Goal: Check status: Check status

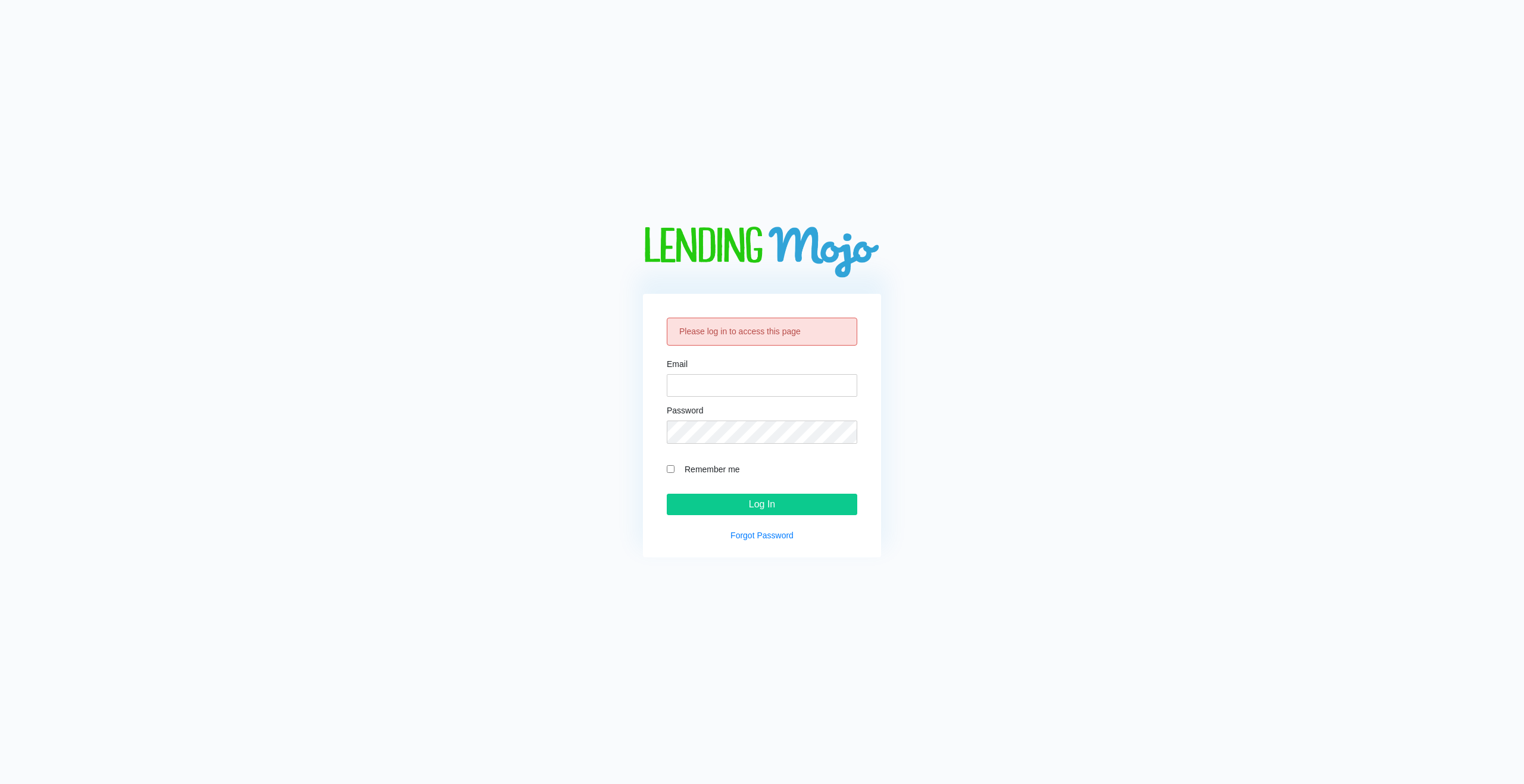
type input "[EMAIL_ADDRESS][DOMAIN_NAME]"
click at [700, 462] on label "Remember me" at bounding box center [767, 469] width 179 height 14
click at [675, 465] on input "Remember me" at bounding box center [670, 469] width 8 height 8
checkbox input "true"
click at [778, 510] on input "Log In" at bounding box center [762, 504] width 191 height 21
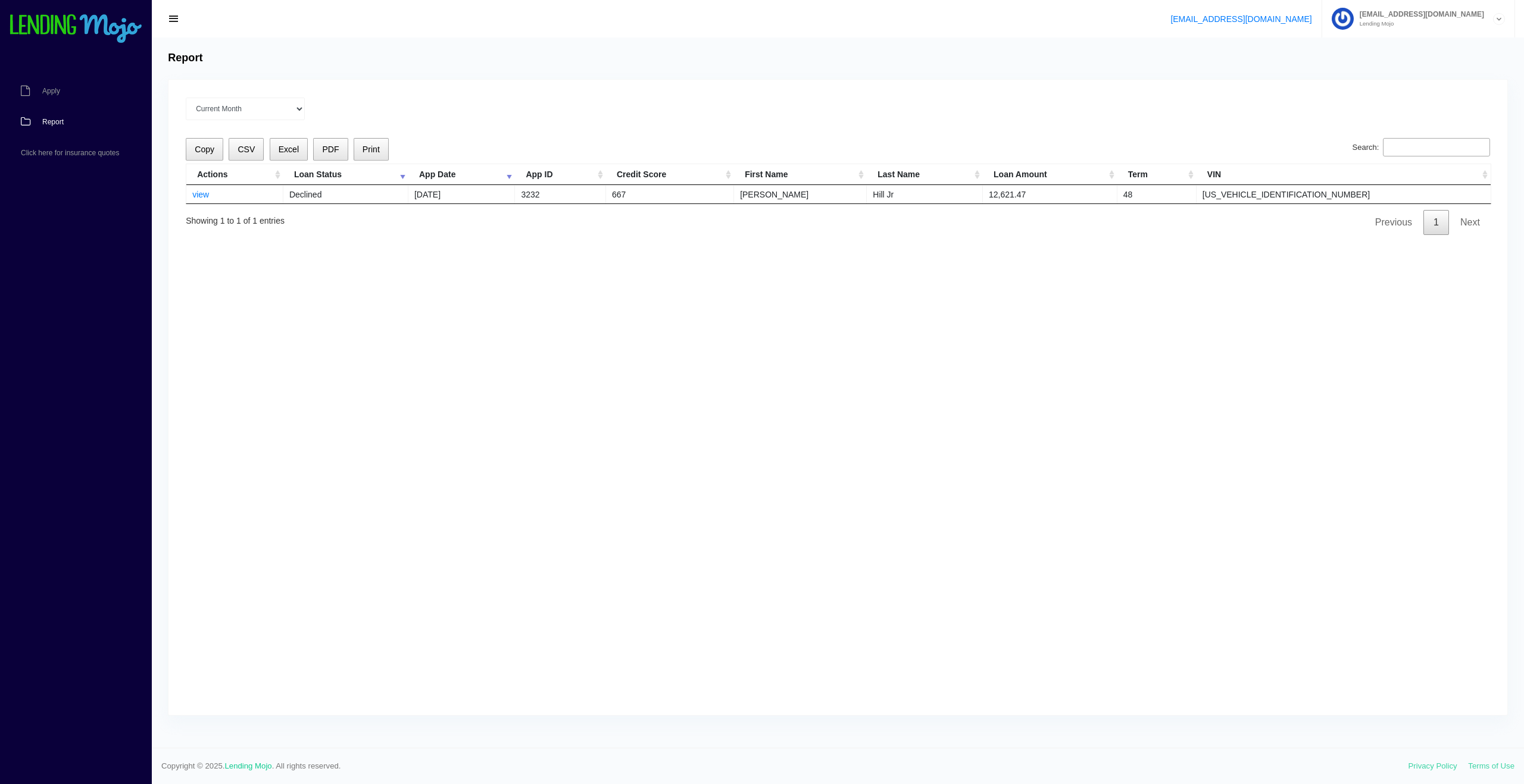
drag, startPoint x: 920, startPoint y: 190, endPoint x: 885, endPoint y: 196, distance: 35.5
click at [867, 190] on td "[PERSON_NAME]" at bounding box center [800, 194] width 133 height 18
click at [206, 193] on link "view" at bounding box center [200, 194] width 17 height 9
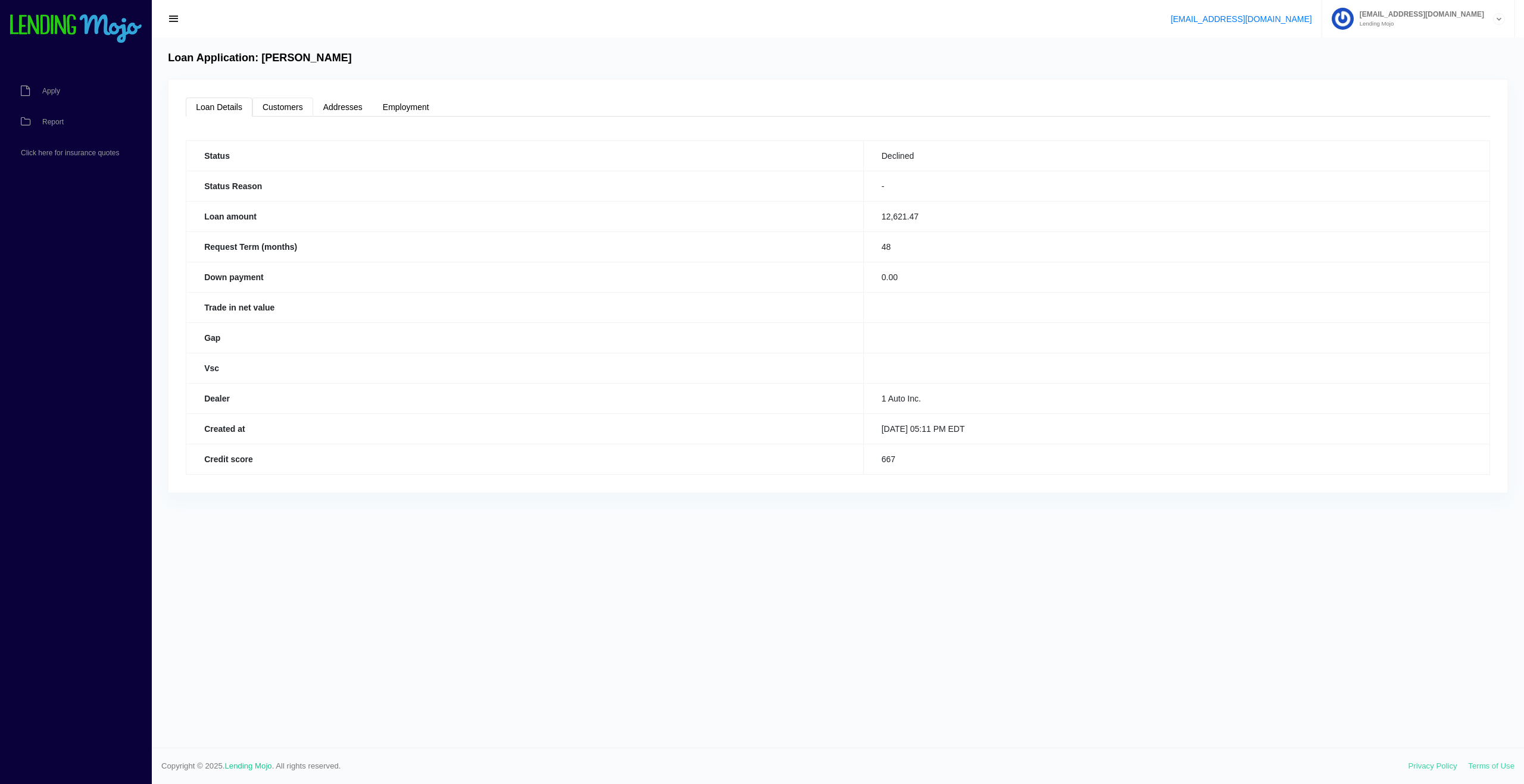
drag, startPoint x: 285, startPoint y: 115, endPoint x: 278, endPoint y: 115, distance: 7.0
click at [285, 115] on link "Customers" at bounding box center [283, 107] width 61 height 19
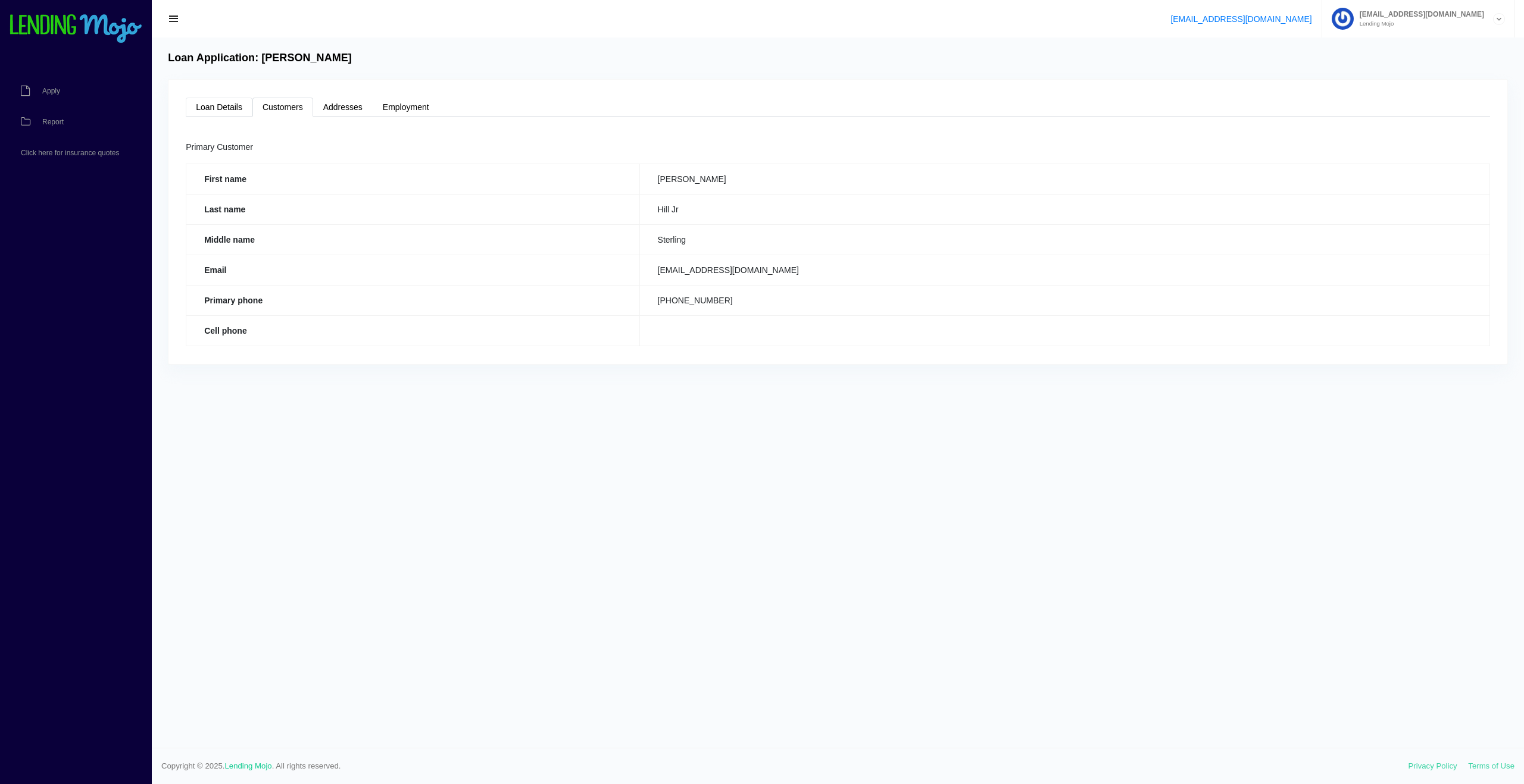
click at [231, 111] on link "Loan Details" at bounding box center [218, 107] width 66 height 19
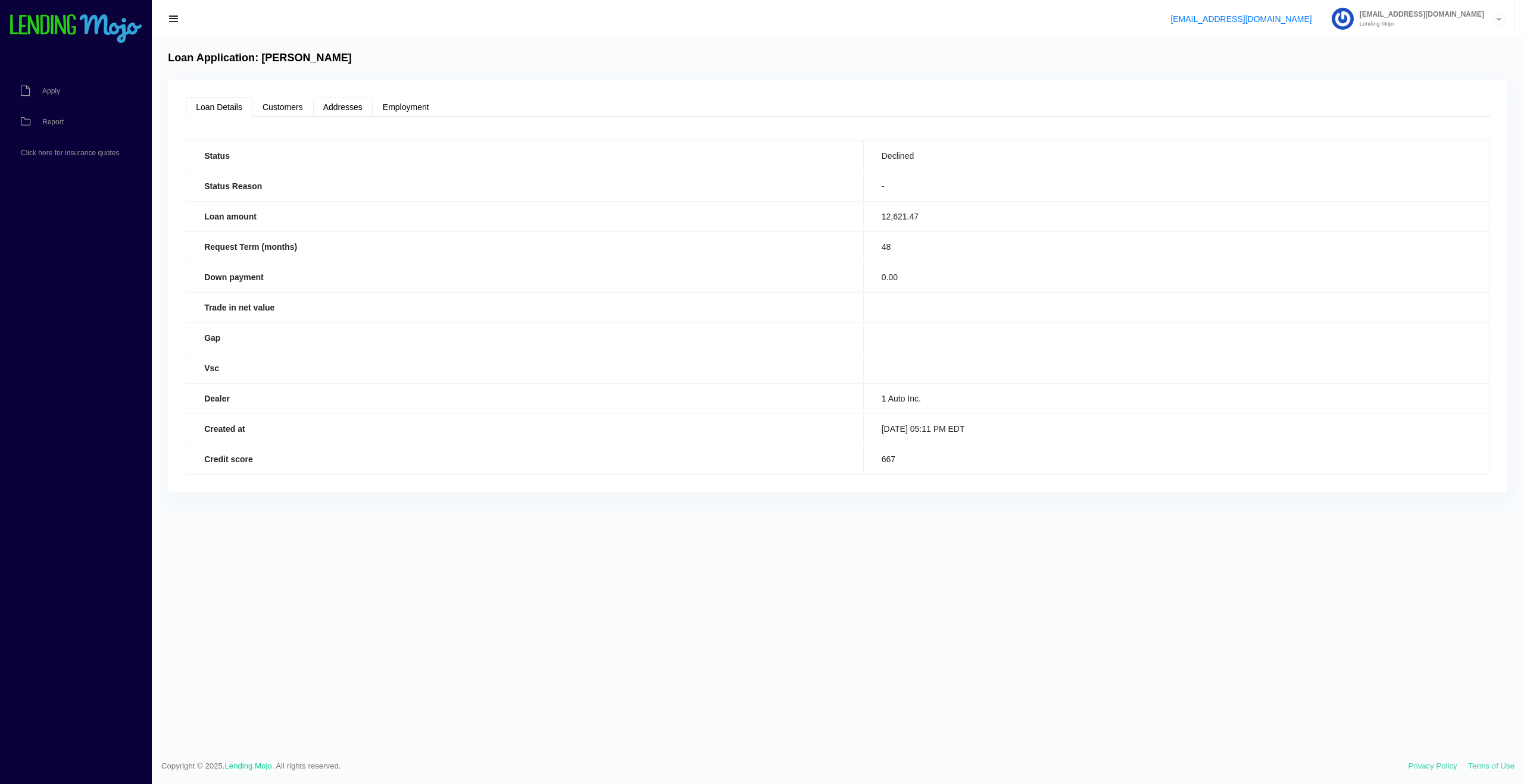
click at [348, 109] on link "Addresses" at bounding box center [343, 107] width 60 height 19
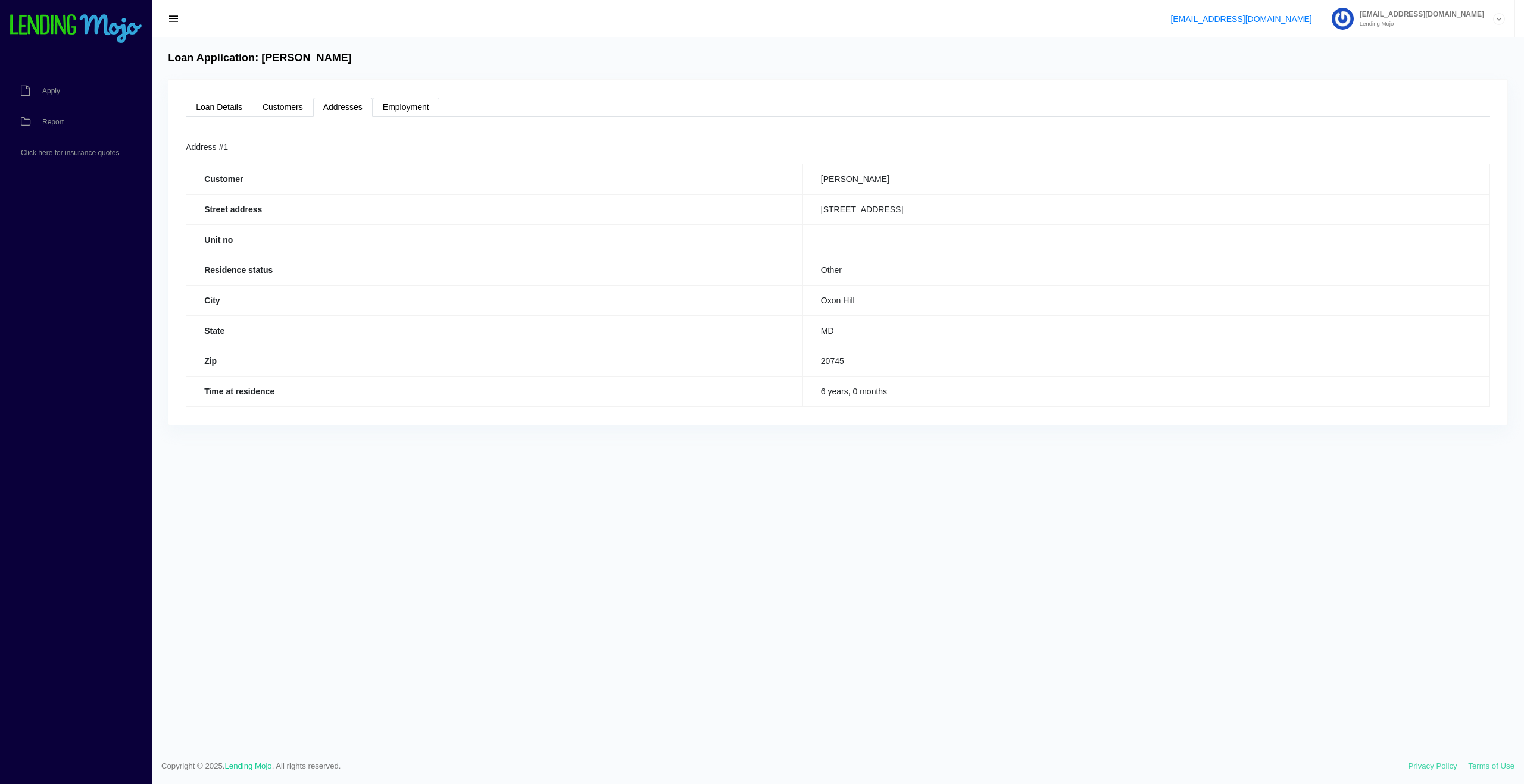
click at [397, 108] on link "Employment" at bounding box center [405, 107] width 66 height 19
click at [256, 109] on link "Customers" at bounding box center [283, 107] width 61 height 19
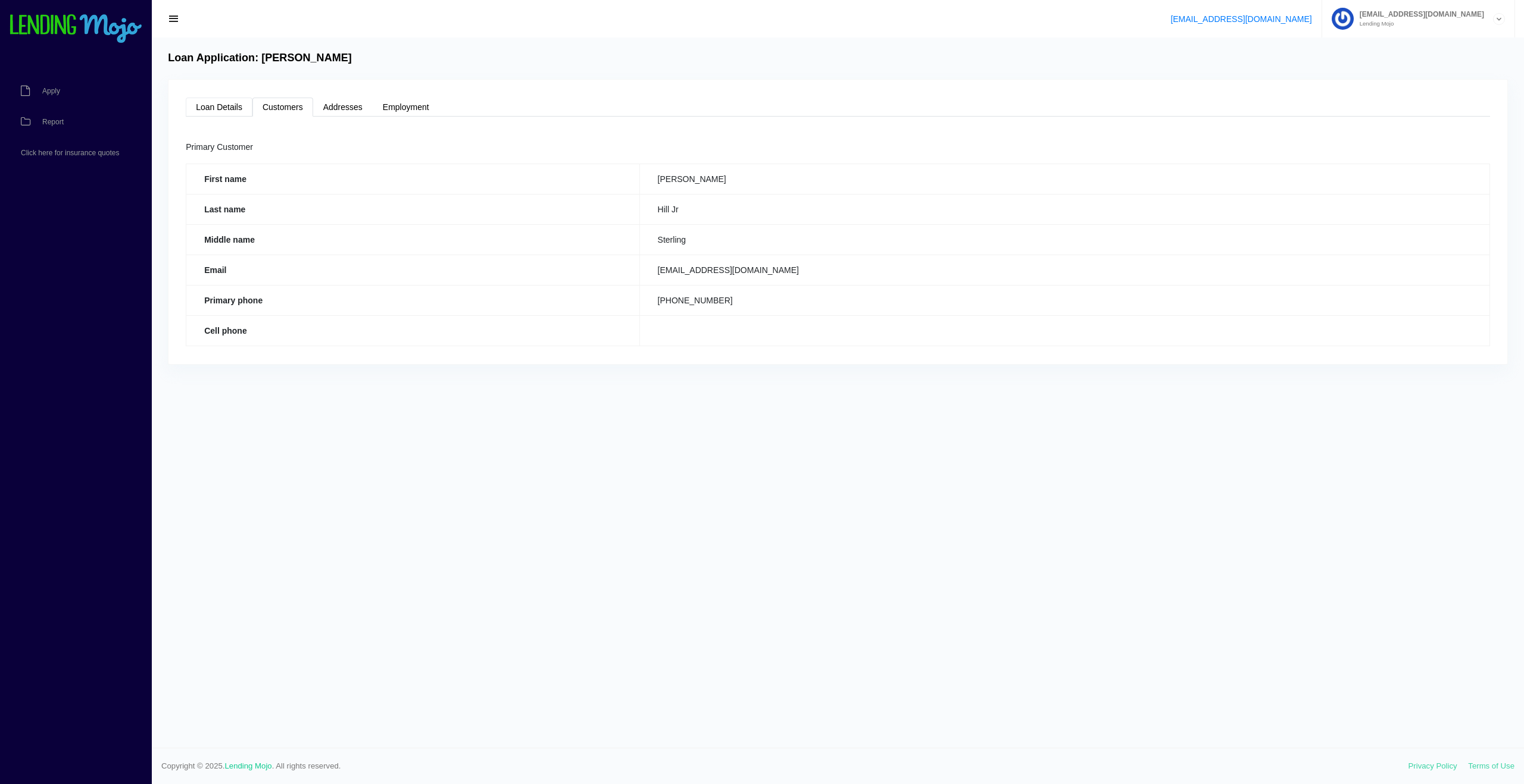
click at [238, 111] on link "Loan Details" at bounding box center [218, 107] width 66 height 19
